Goal: Find specific page/section: Find specific page/section

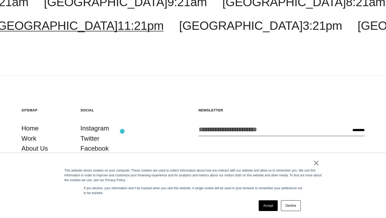
scroll to position [136, 0]
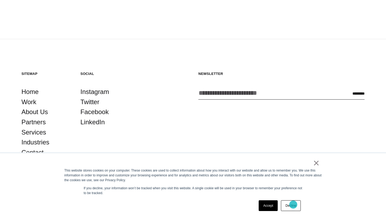
click at [293, 204] on link "Decline" at bounding box center [291, 205] width 20 height 11
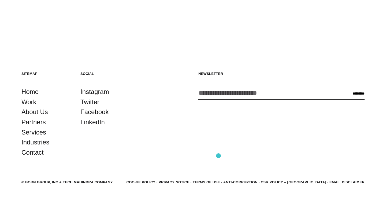
scroll to position [0, 0]
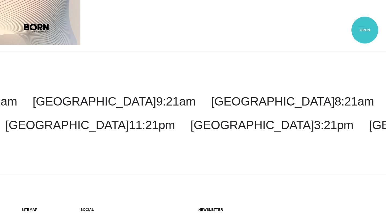
click at [365, 30] on button "Primary Menu" at bounding box center [361, 27] width 13 height 11
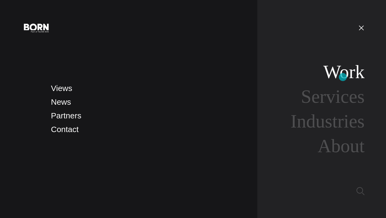
click at [343, 77] on link "Work" at bounding box center [343, 71] width 41 height 21
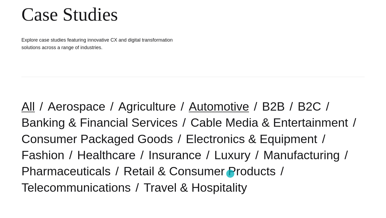
scroll to position [139, 0]
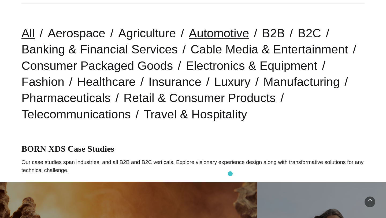
click at [230, 173] on p "Our case studies span industries, and all B2B and B2C verticals. Explore vision…" at bounding box center [192, 166] width 343 height 16
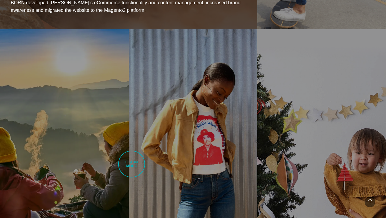
scroll to position [550, 0]
